Goal: Transaction & Acquisition: Purchase product/service

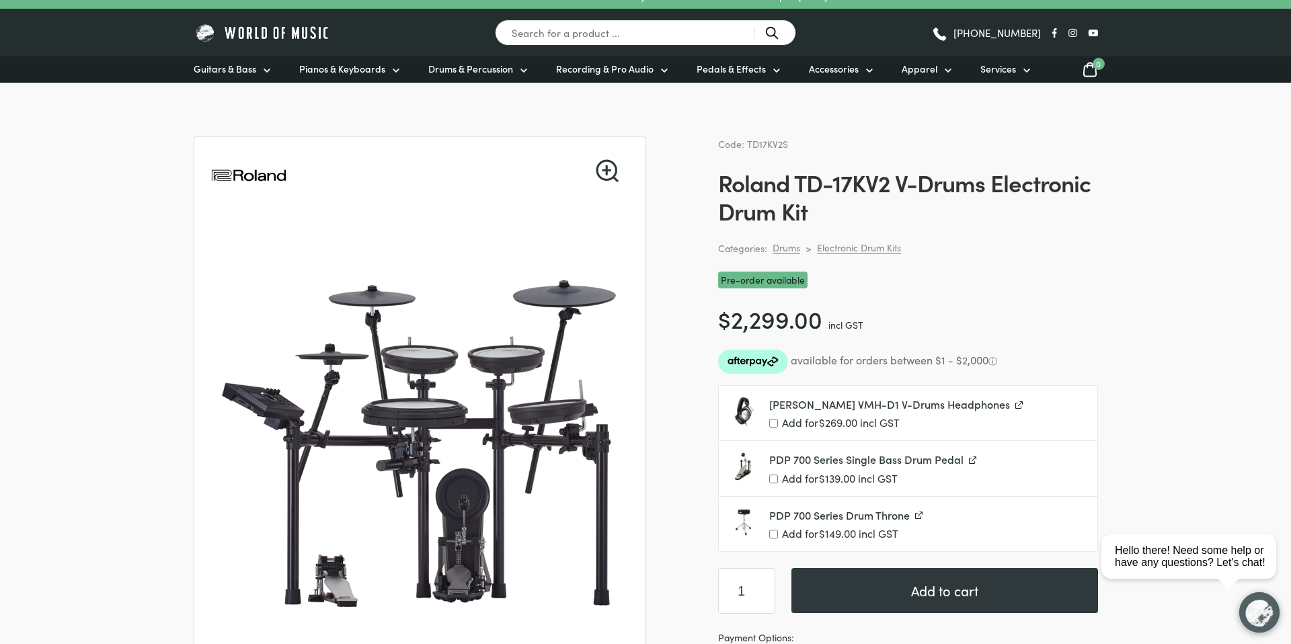
scroll to position [24, 0]
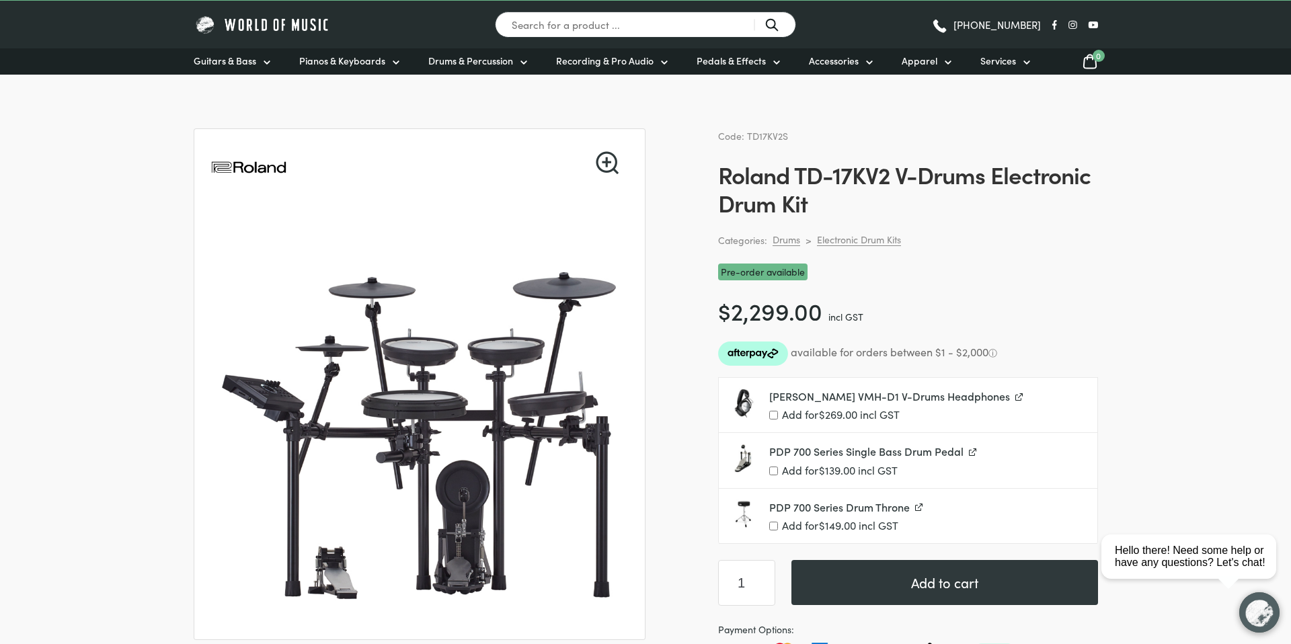
click at [1065, 243] on div "Categories: Drums > Electronic Drum Kits" at bounding box center [908, 240] width 380 height 15
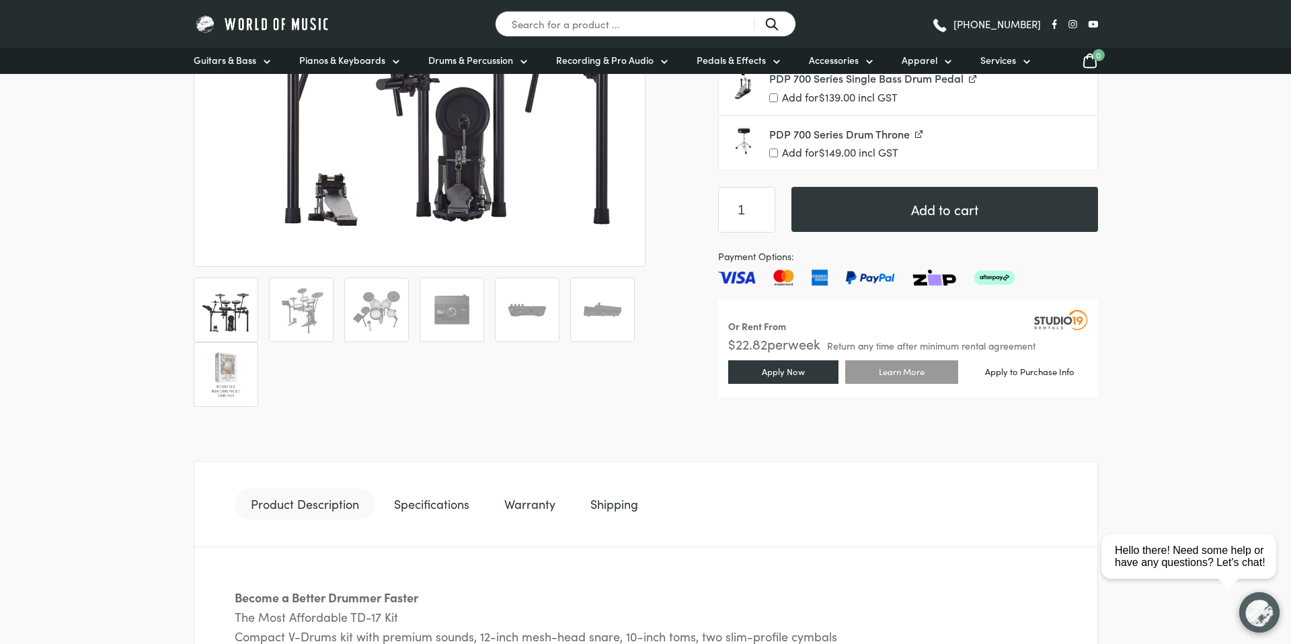
scroll to position [466, 0]
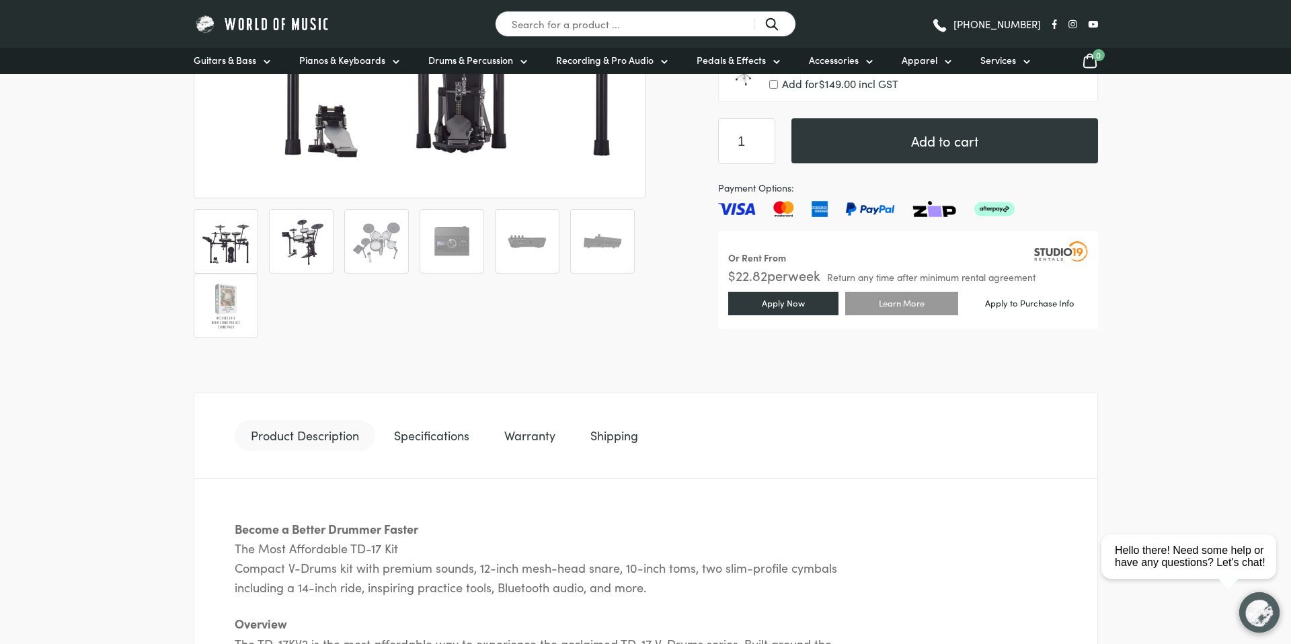
click at [299, 243] on img at bounding box center [301, 242] width 50 height 50
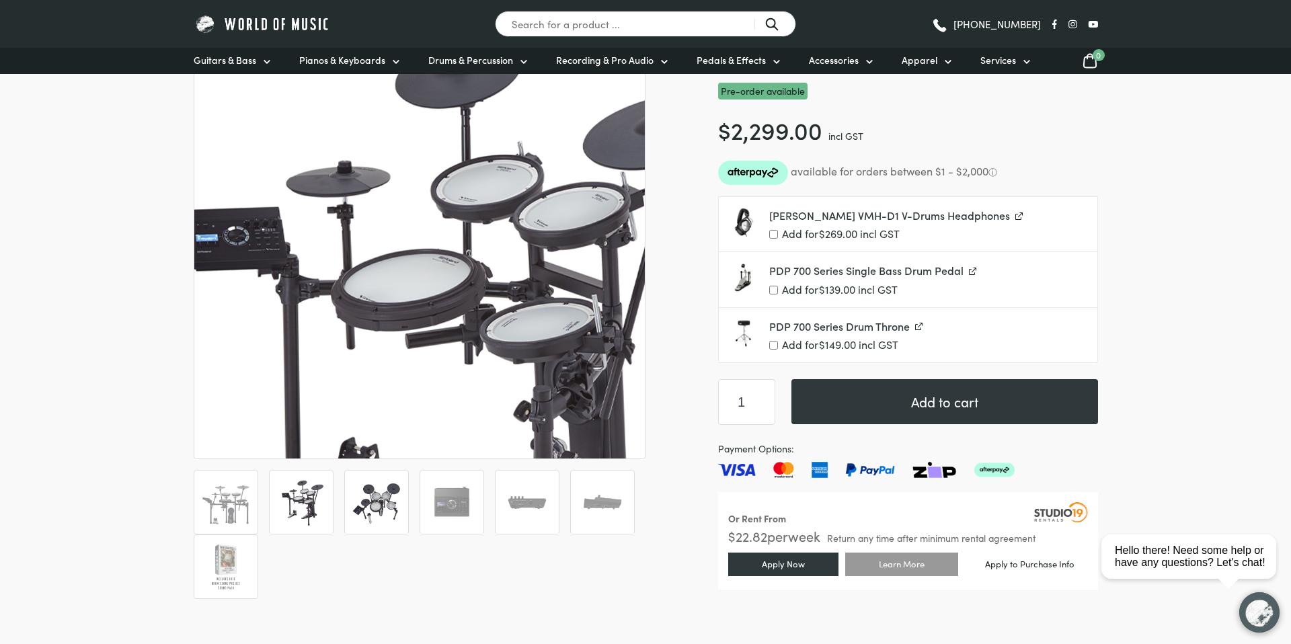
scroll to position [276, 0]
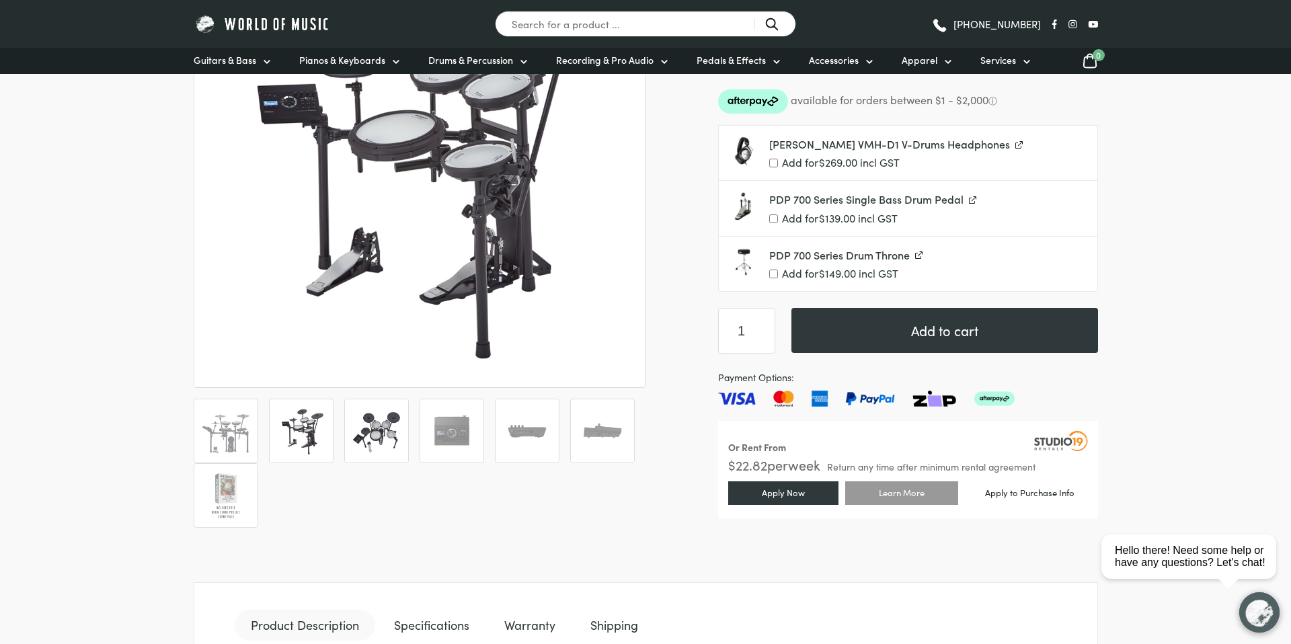
click at [373, 446] on img at bounding box center [377, 431] width 50 height 50
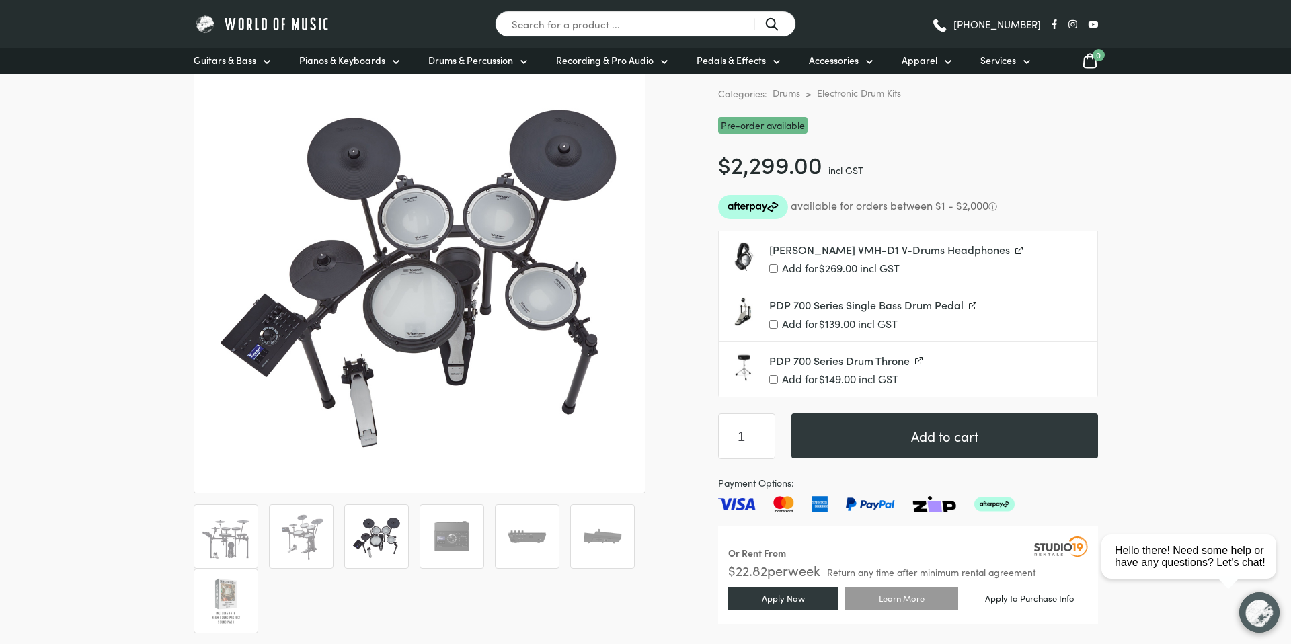
scroll to position [173, 0]
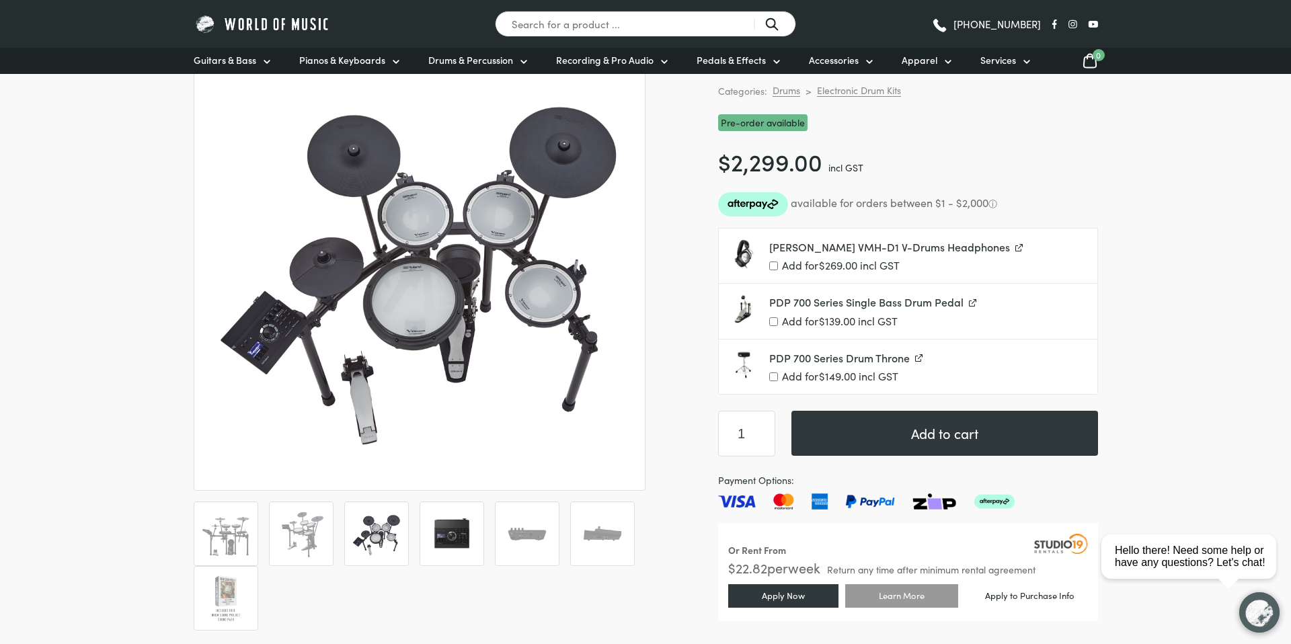
click at [458, 545] on img at bounding box center [452, 534] width 50 height 50
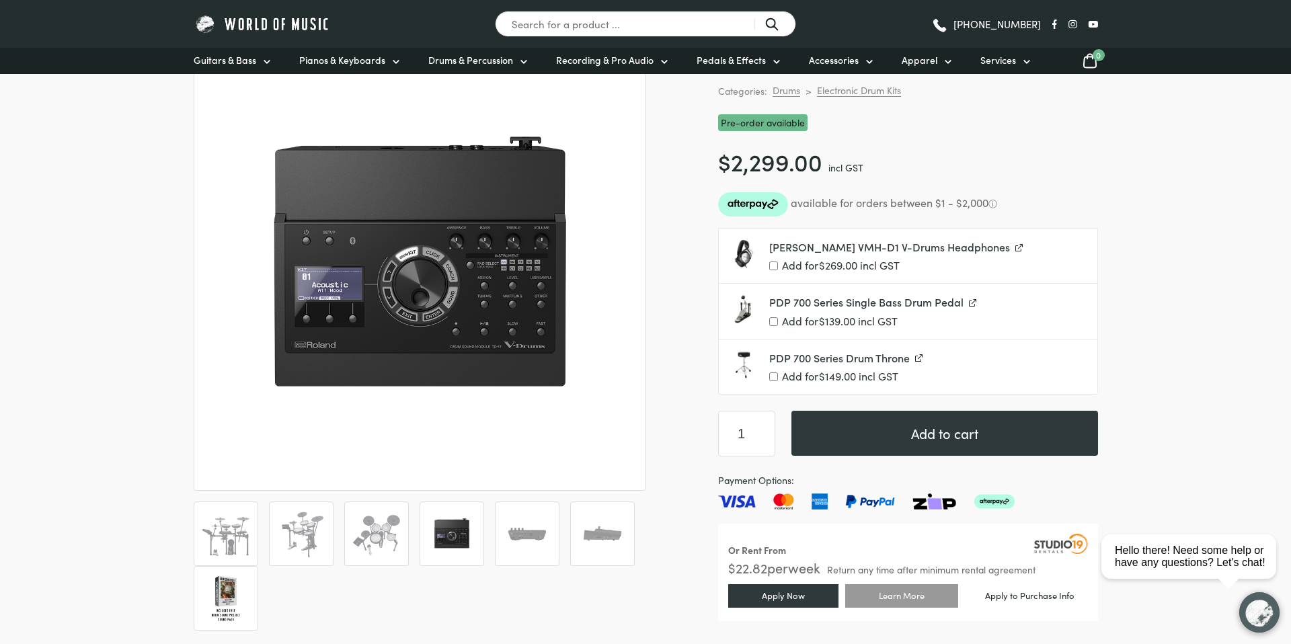
click at [223, 597] on img at bounding box center [226, 599] width 50 height 50
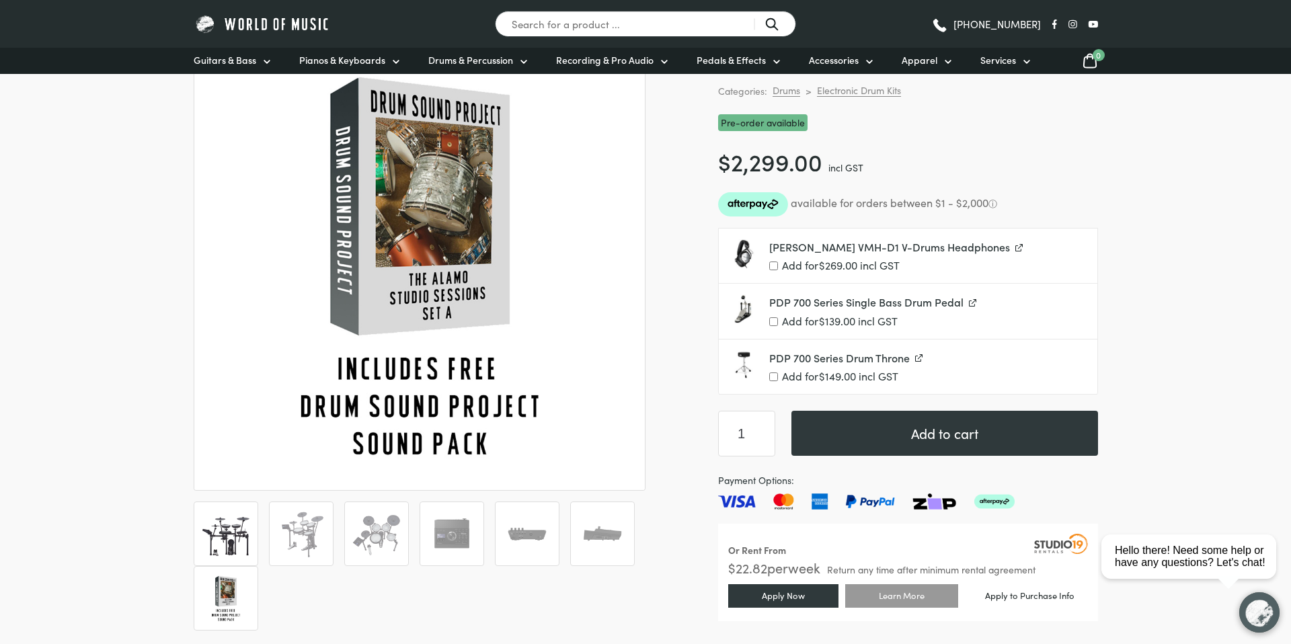
click at [229, 548] on img at bounding box center [226, 534] width 50 height 50
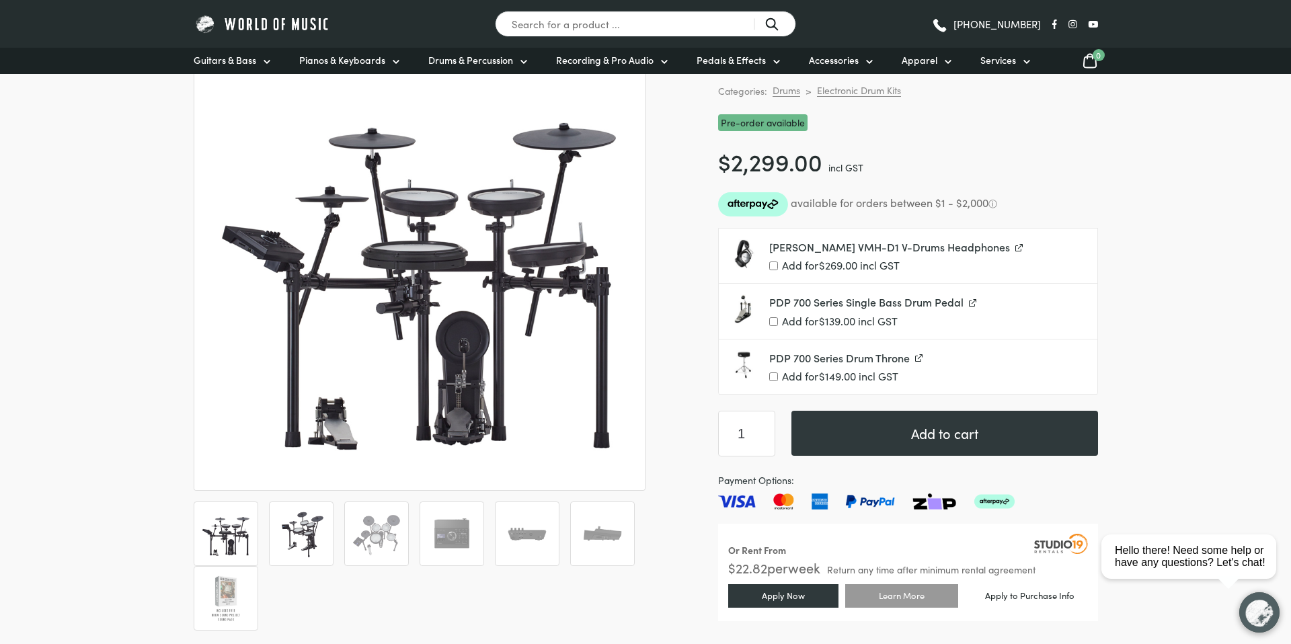
click at [301, 540] on img at bounding box center [301, 534] width 50 height 50
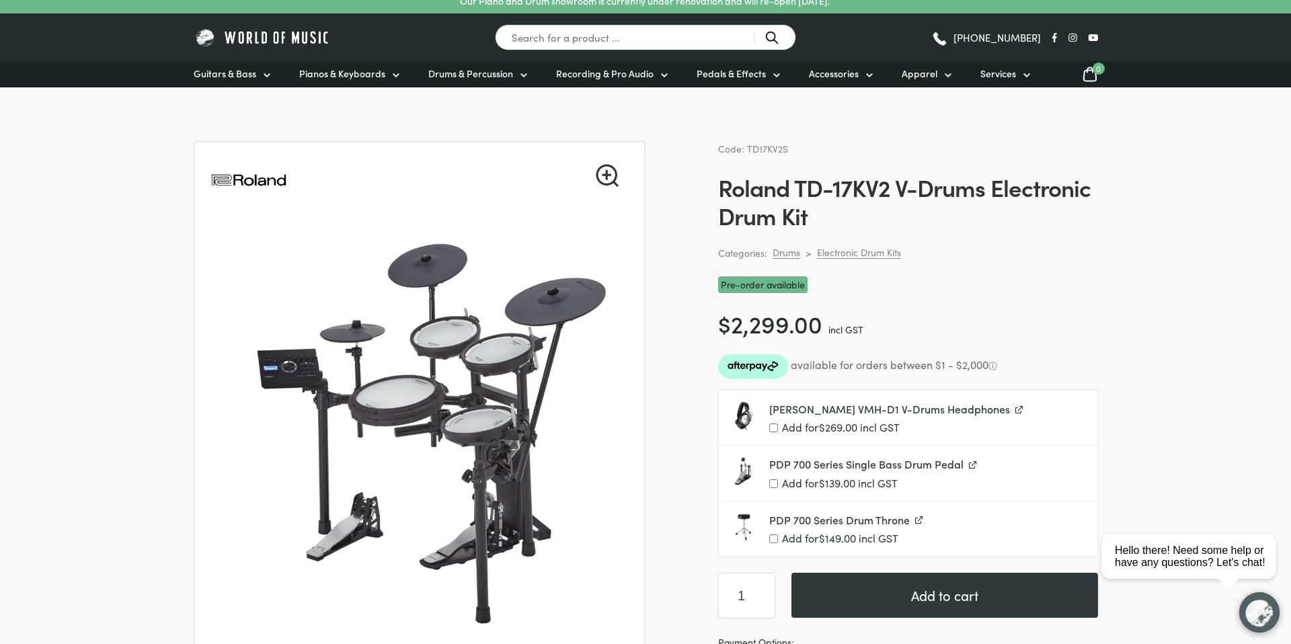
scroll to position [10, 0]
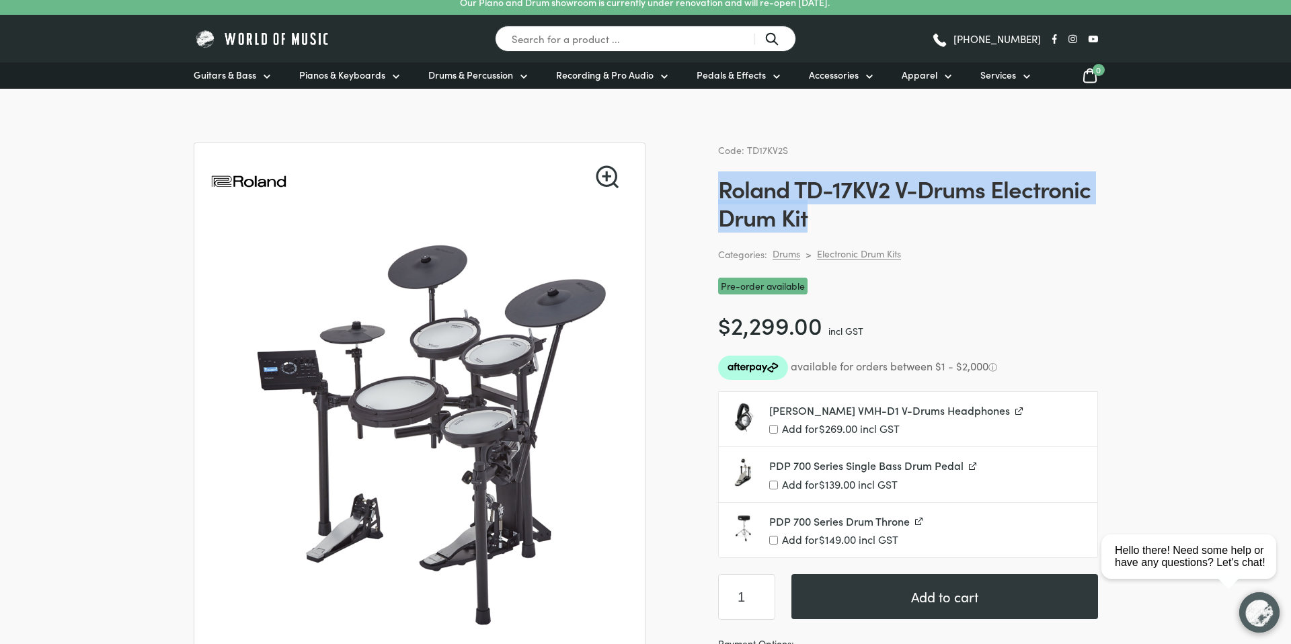
drag, startPoint x: 720, startPoint y: 188, endPoint x: 824, endPoint y: 212, distance: 107.0
click at [824, 212] on h1 "Roland TD-17KV2 V-Drums Electronic Drum Kit" at bounding box center [908, 202] width 380 height 56
copy h1 "Roland TD-17KV2 V-Drums Electronic Drum Kit"
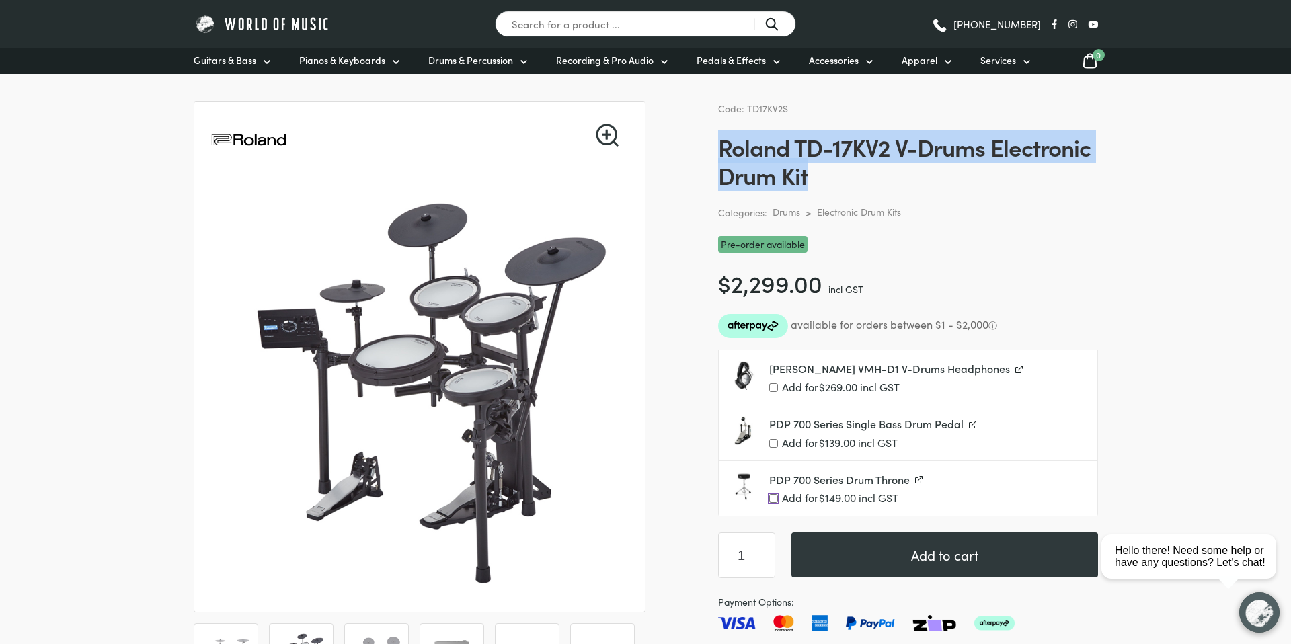
click at [774, 500] on input "Add for $ 149.00 incl GST" at bounding box center [773, 498] width 9 height 9
checkbox input "true"
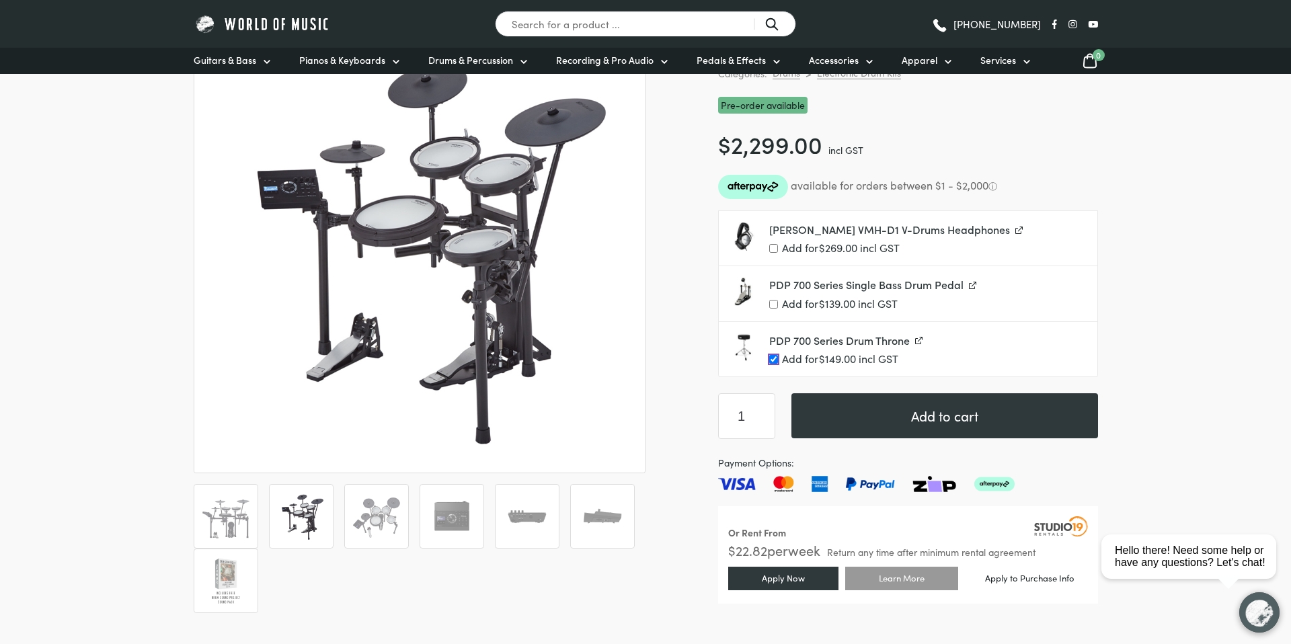
scroll to position [162, 0]
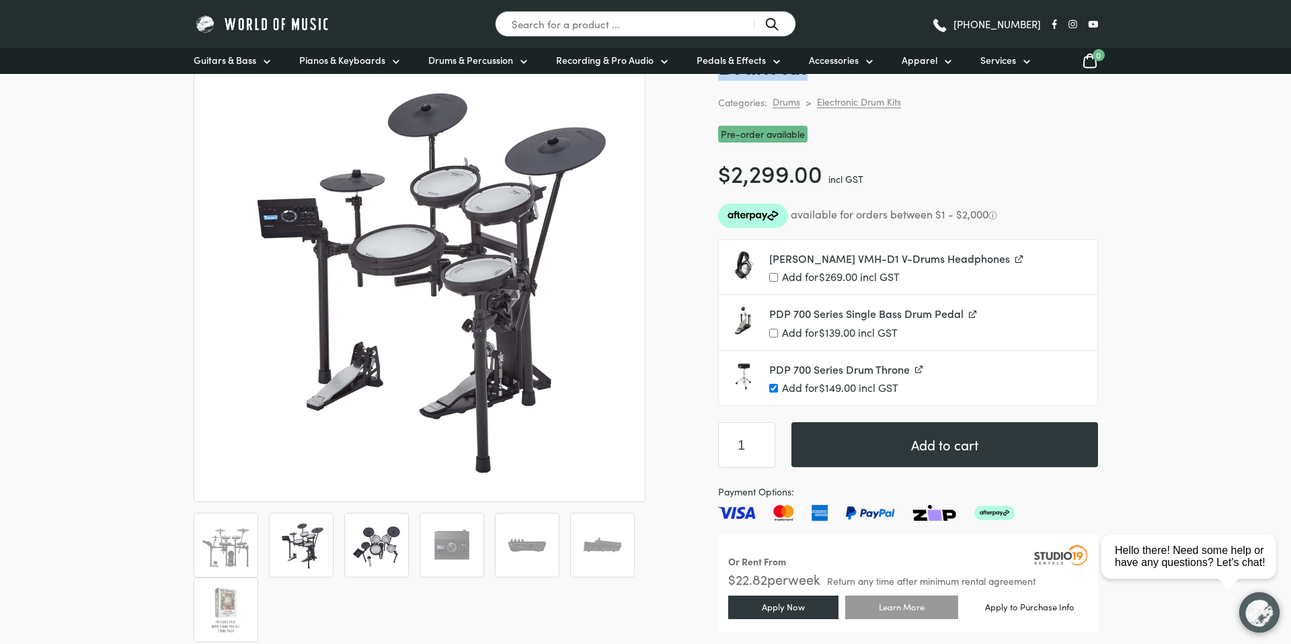
click at [370, 552] on img at bounding box center [377, 545] width 50 height 50
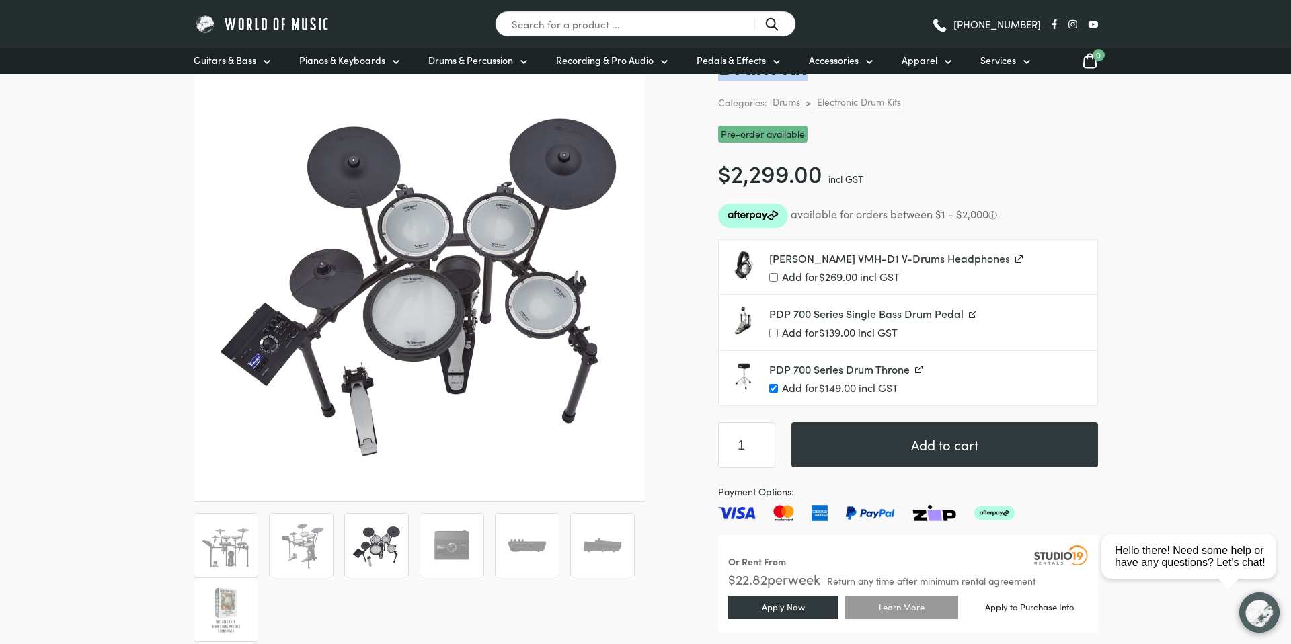
scroll to position [0, 0]
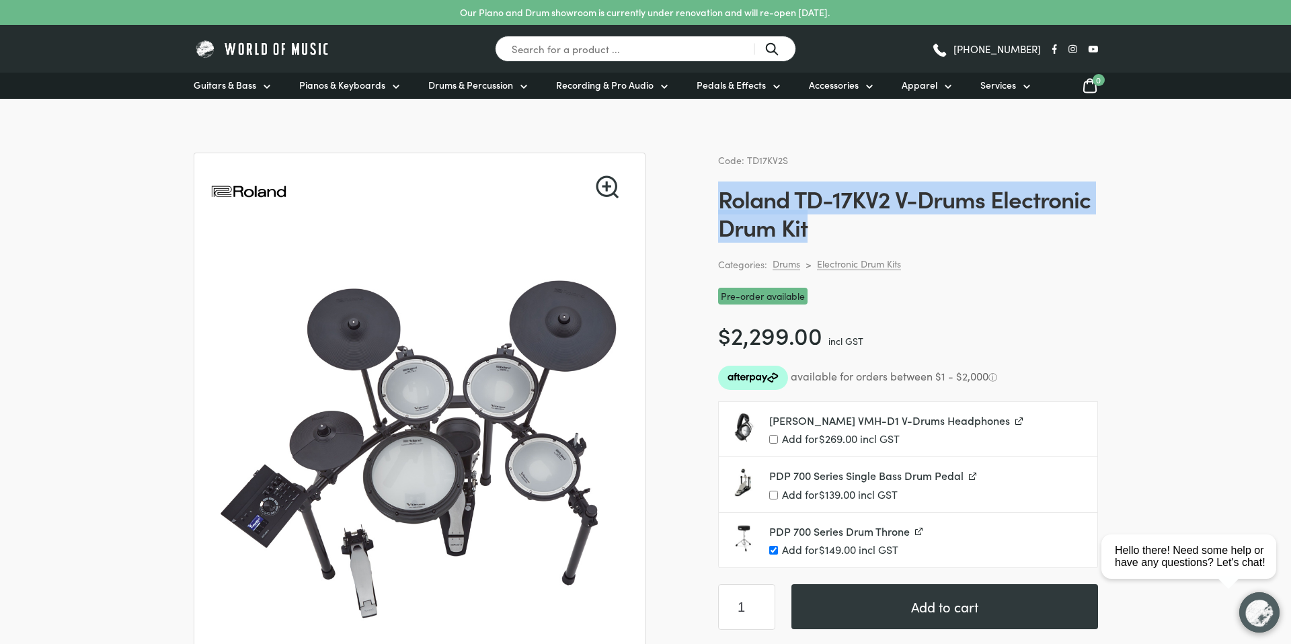
click at [764, 202] on h1 "Roland TD-17KV2 V-Drums Electronic Drum Kit" at bounding box center [908, 212] width 380 height 56
drag, startPoint x: 719, startPoint y: 200, endPoint x: 815, endPoint y: 223, distance: 98.7
click at [815, 223] on h1 "Roland TD-17KV2 V-Drums Electronic Drum Kit" at bounding box center [908, 212] width 380 height 56
copy h1 "Roland TD-17KV2 V-Drums Electronic Drum Kit"
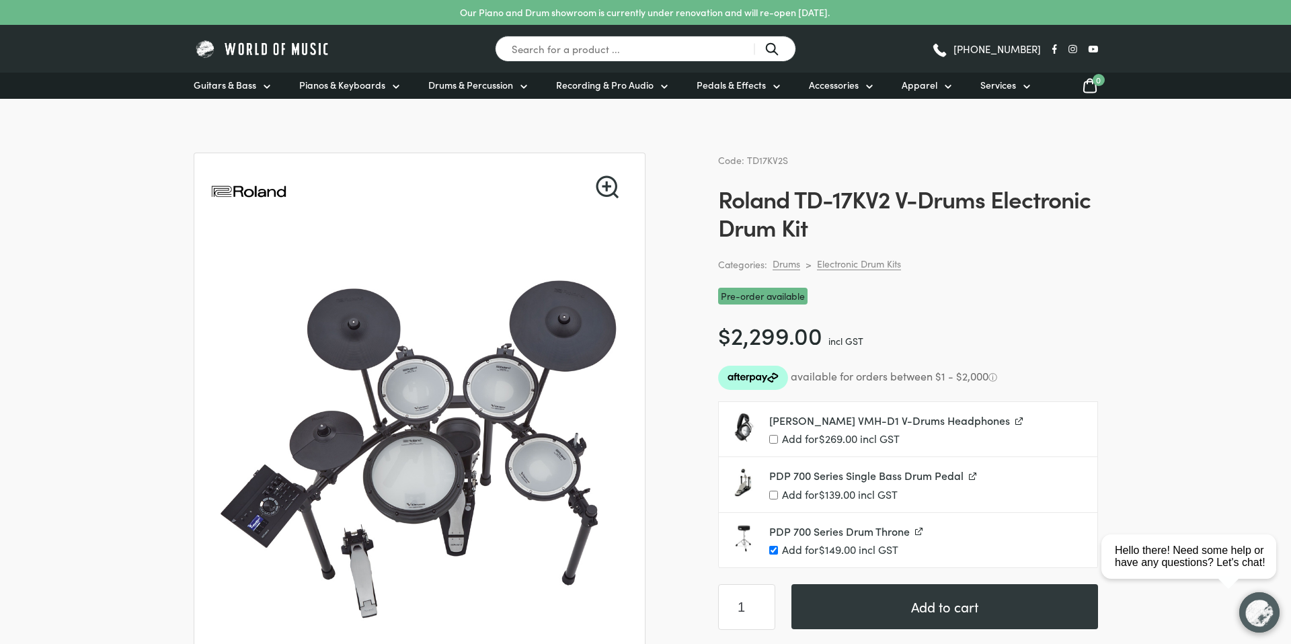
click at [980, 247] on div "Code: TD17KV2S Roland TD-17KV2 V-Drums Electronic Drum Kit Categories: Drums > …" at bounding box center [908, 479] width 380 height 652
drag, startPoint x: 799, startPoint y: 202, endPoint x: 889, endPoint y: 205, distance: 90.2
click at [889, 205] on h1 "Roland TD-17KV2 V-Drums Electronic Drum Kit" at bounding box center [908, 212] width 380 height 56
copy h1 "TD-17KV2"
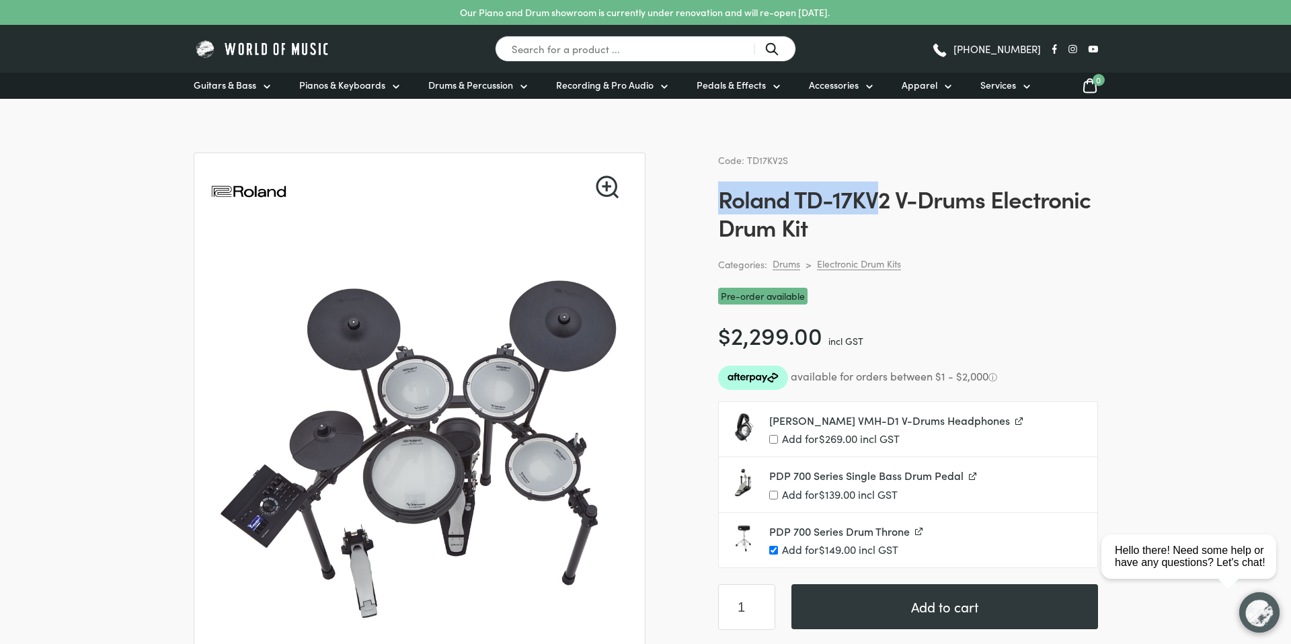
drag, startPoint x: 717, startPoint y: 200, endPoint x: 879, endPoint y: 206, distance: 161.5
click at [879, 206] on h1 "Roland TD-17KV2 V-Drums Electronic Drum Kit" at bounding box center [908, 212] width 380 height 56
copy h1 "Roland TD-17KV"
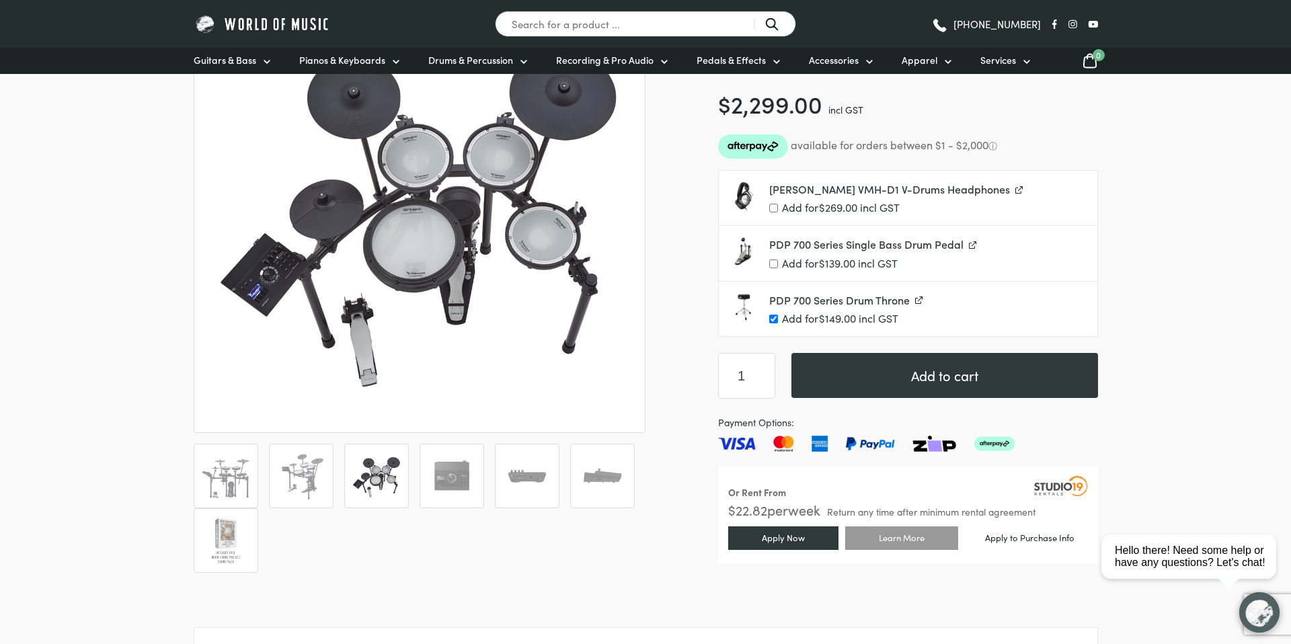
scroll to position [341, 0]
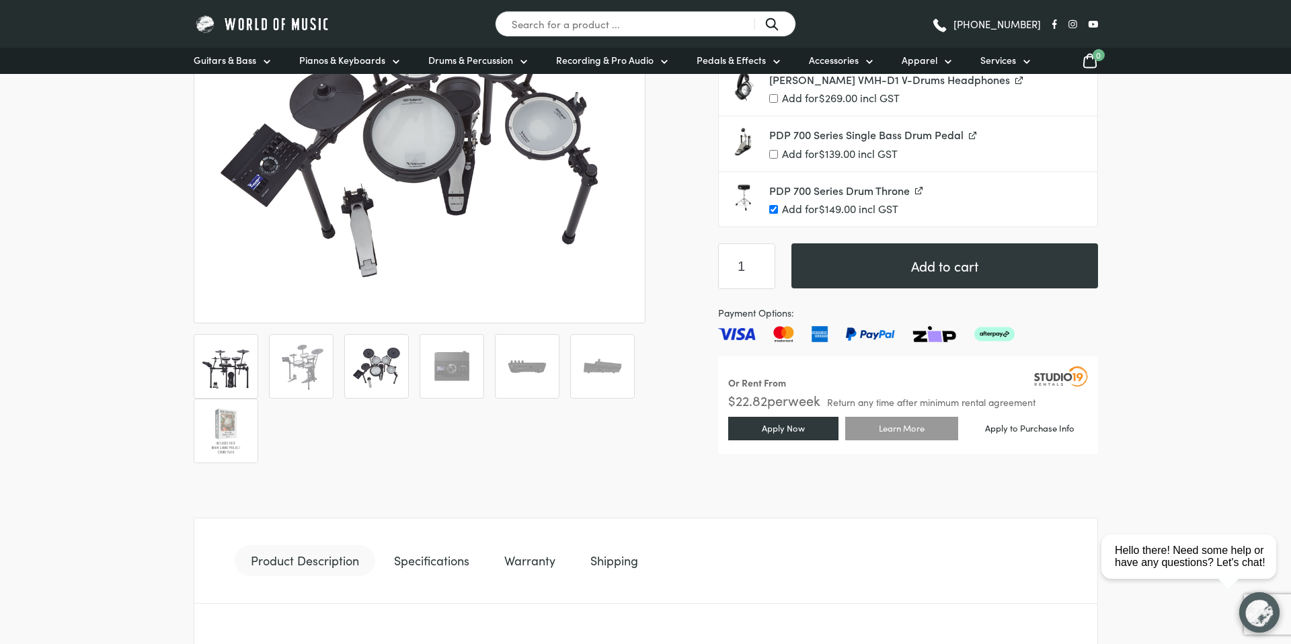
click at [231, 371] on img at bounding box center [226, 367] width 50 height 50
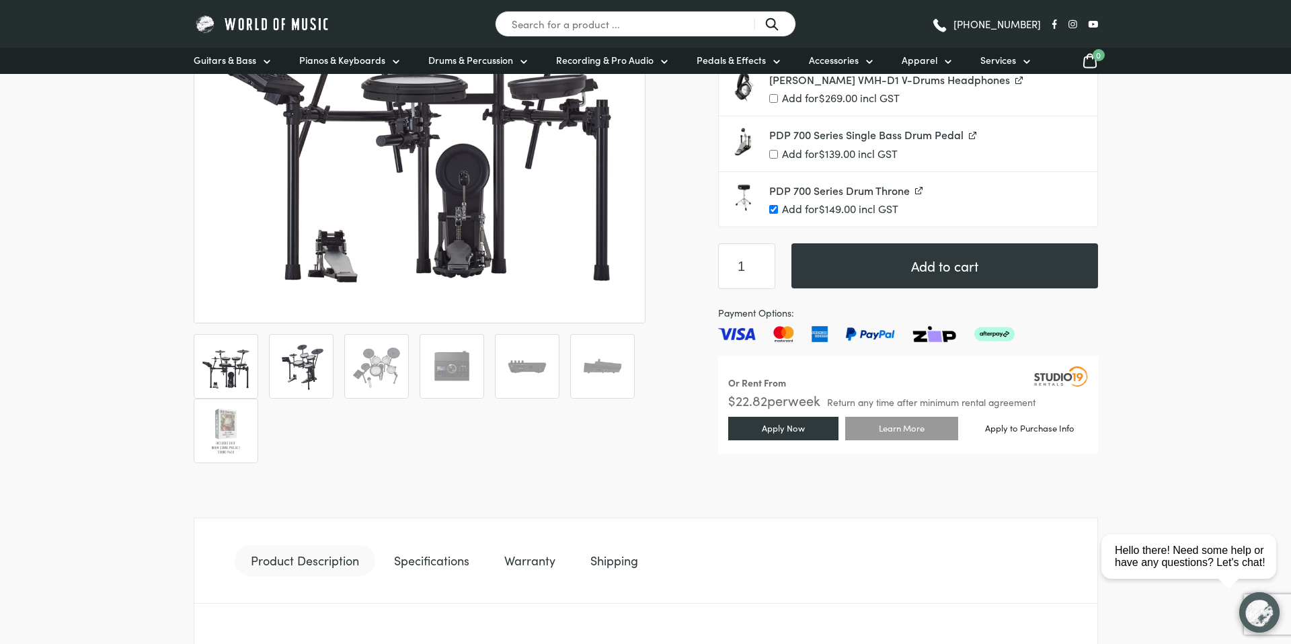
click at [291, 368] on img at bounding box center [301, 367] width 50 height 50
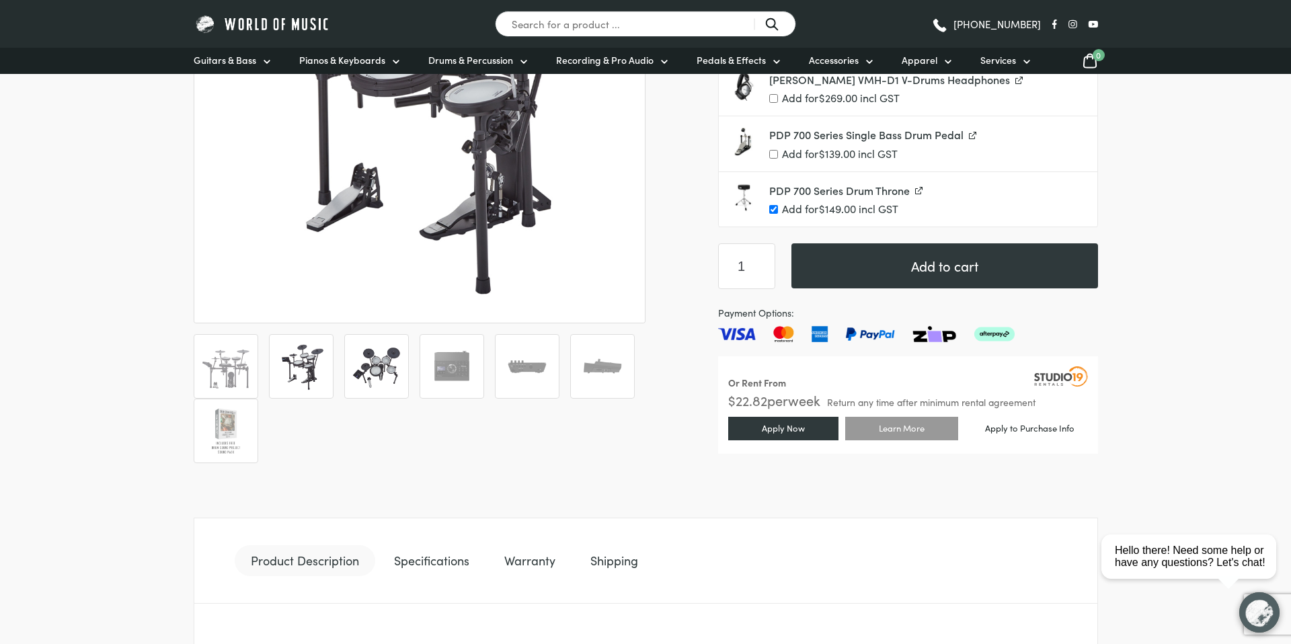
click at [392, 368] on img at bounding box center [377, 367] width 50 height 50
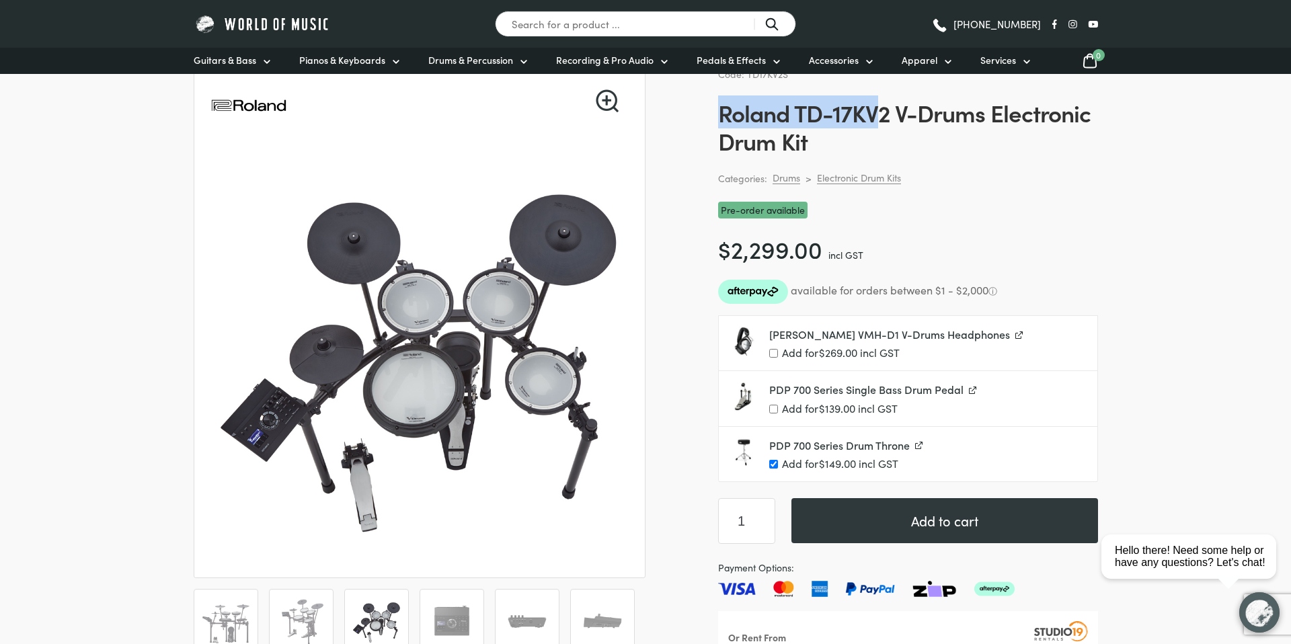
scroll to position [85, 0]
